Goal: Browse casually

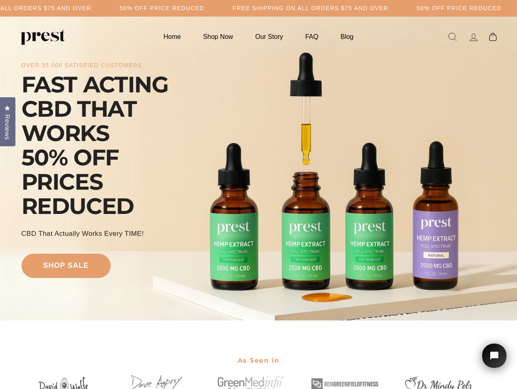
click at [258, 195] on div "over 35,000 satisfied customers FAST ACTING CBD THAT WORKS 50% OFF PRICES REDUC…" at bounding box center [258, 168] width 474 height 239
click at [204, 8] on h5 "50% OFF PRICE REDUCED" at bounding box center [162, 8] width 85 height 7
click at [258, 169] on div "over 35,000 satisfied customers FAST ACTING CBD THAT WORKS 50% OFF PRICES REDUC…" at bounding box center [258, 168] width 474 height 239
click at [8, 121] on span "Reviews" at bounding box center [7, 127] width 11 height 26
click at [494, 356] on icon "Open chat widget" at bounding box center [499, 356] width 13 height 13
